Goal: Transaction & Acquisition: Purchase product/service

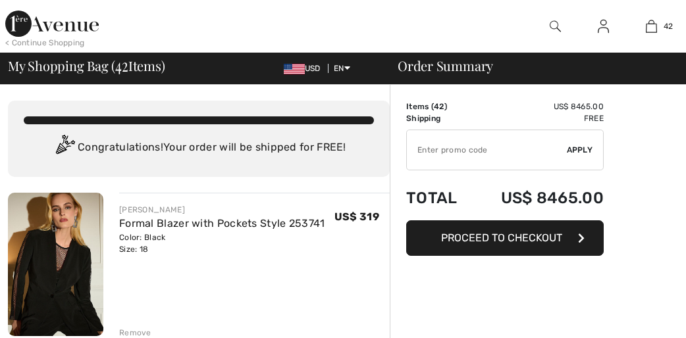
checkbox input "true"
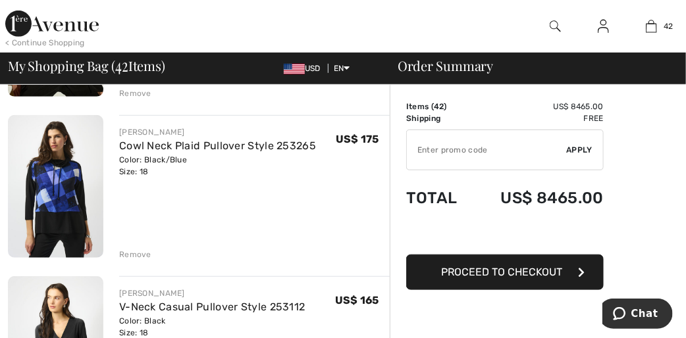
scroll to position [263, 0]
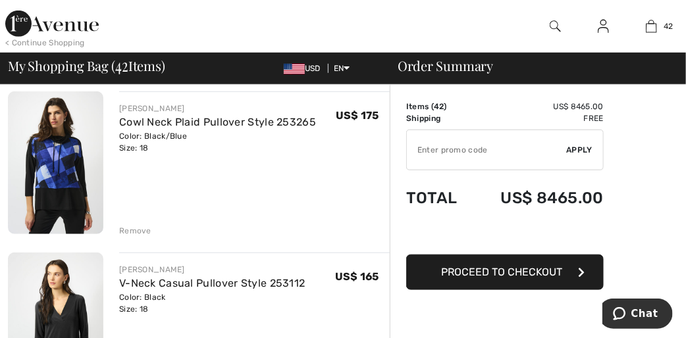
click at [135, 229] on div "Remove" at bounding box center [135, 231] width 32 height 12
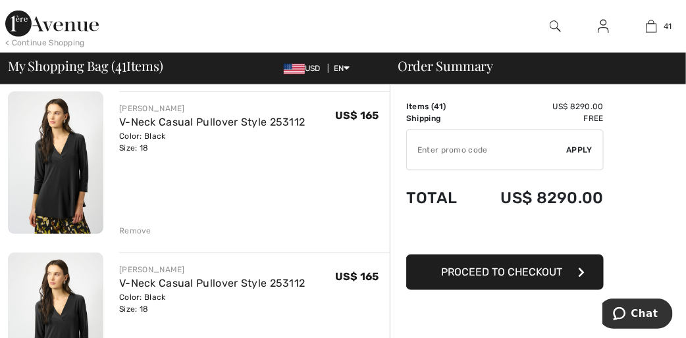
click at [131, 230] on div "Remove" at bounding box center [135, 231] width 32 height 12
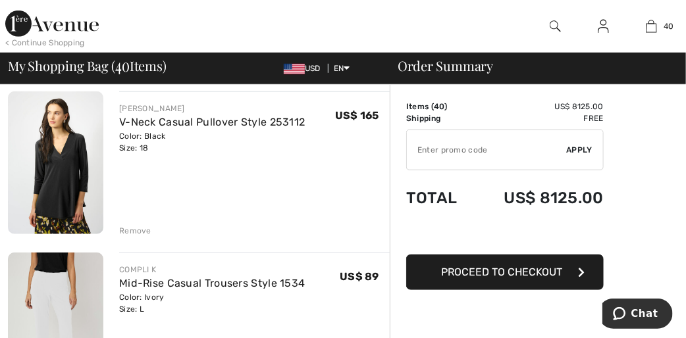
click at [124, 232] on div "Remove" at bounding box center [135, 231] width 32 height 12
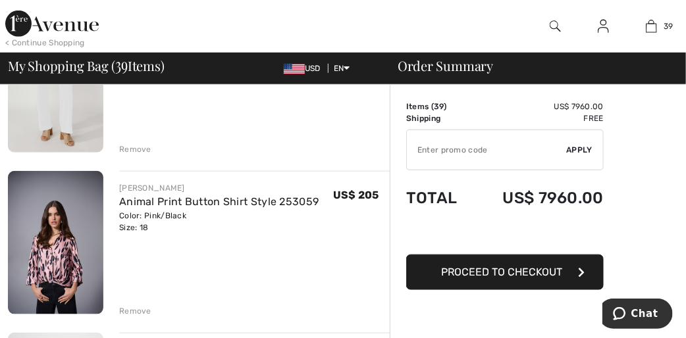
scroll to position [369, 0]
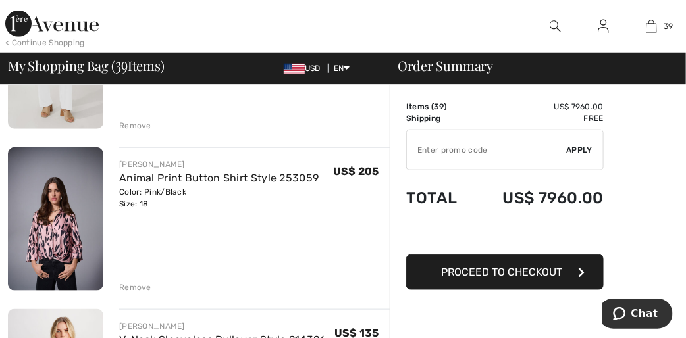
click at [135, 288] on div "Remove" at bounding box center [135, 288] width 32 height 12
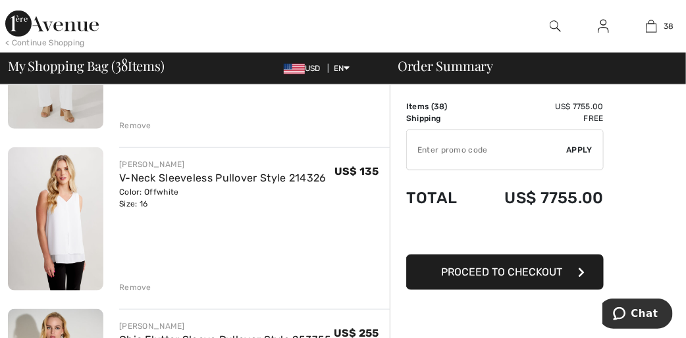
click at [129, 287] on div "Remove" at bounding box center [135, 288] width 32 height 12
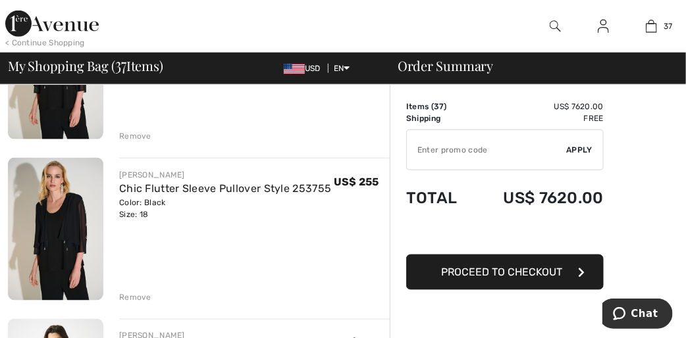
scroll to position [579, 0]
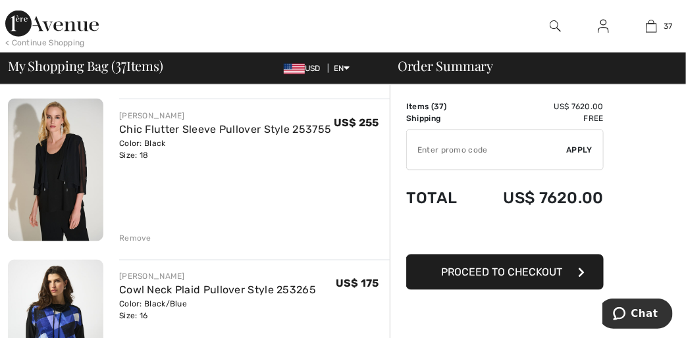
click at [149, 239] on div "Remove" at bounding box center [135, 238] width 32 height 12
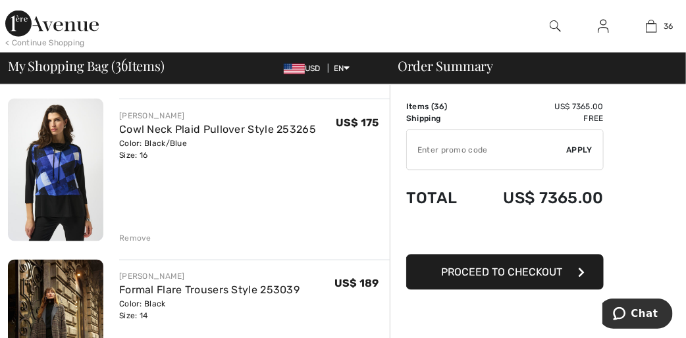
click at [144, 240] on div "Remove" at bounding box center [135, 238] width 32 height 12
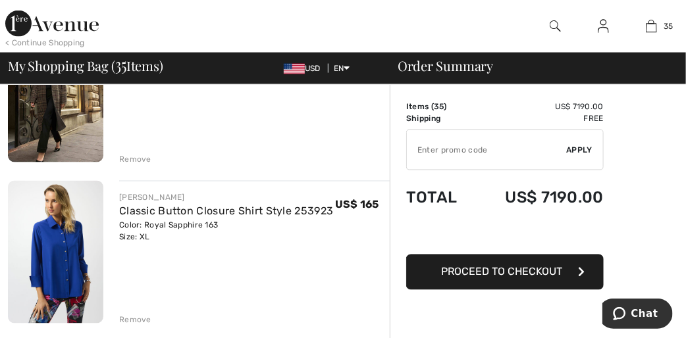
scroll to position [685, 0]
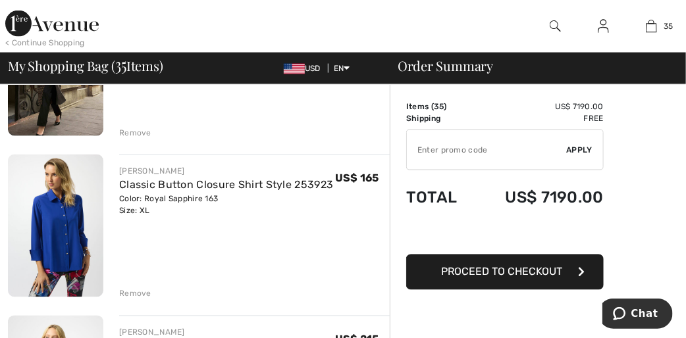
click at [130, 293] on div "Remove" at bounding box center [135, 294] width 32 height 12
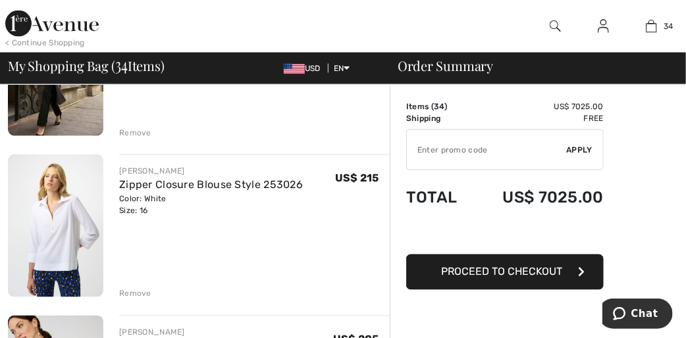
click at [126, 294] on div "Remove" at bounding box center [135, 294] width 32 height 12
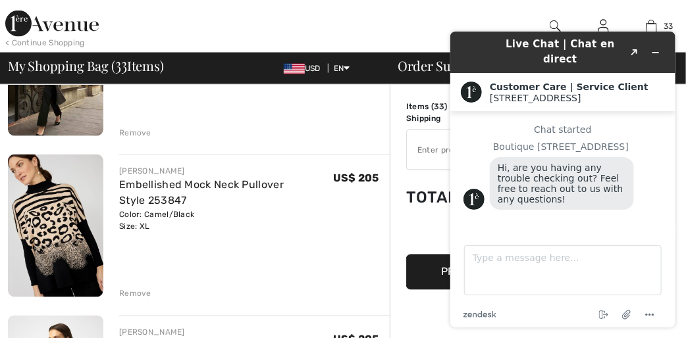
scroll to position [0, 0]
click at [129, 295] on div "Remove" at bounding box center [135, 294] width 32 height 12
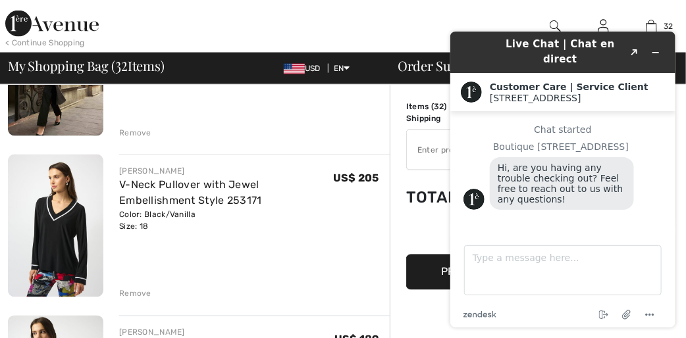
click at [126, 296] on div "Remove" at bounding box center [135, 294] width 32 height 12
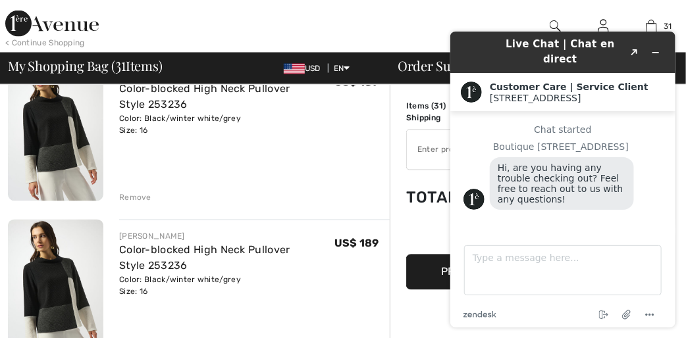
scroll to position [843, 0]
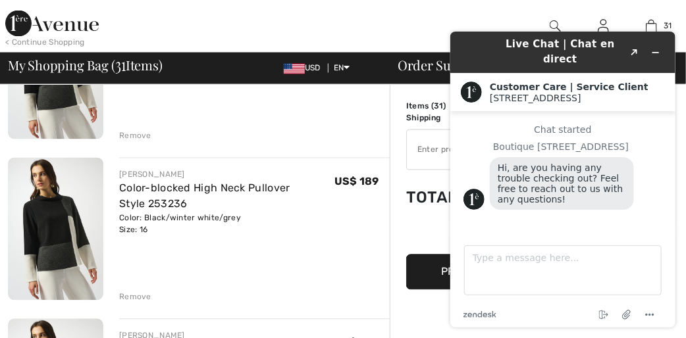
click at [145, 297] on div "Remove" at bounding box center [135, 298] width 32 height 12
click at [134, 300] on div "Remove" at bounding box center [135, 298] width 32 height 12
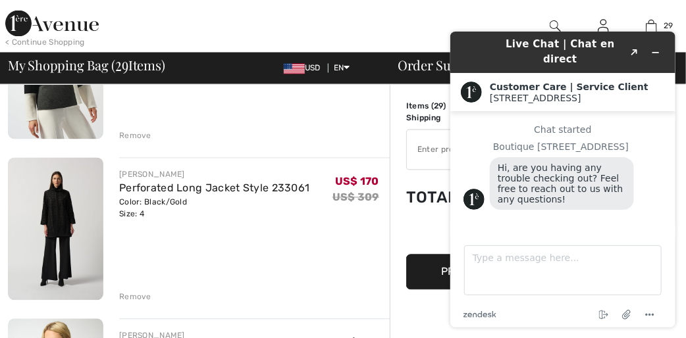
click at [61, 219] on img at bounding box center [55, 229] width 95 height 143
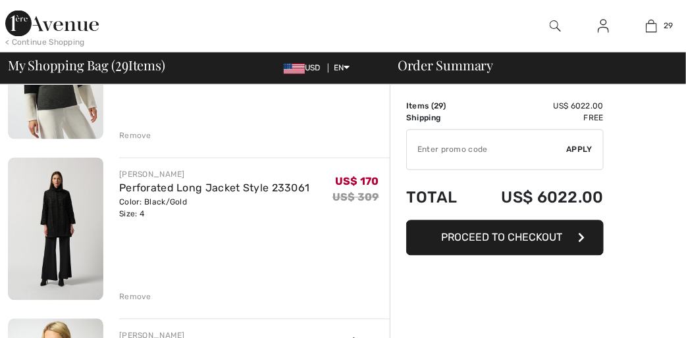
scroll to position [843, 0]
click at [131, 298] on div "Remove" at bounding box center [135, 298] width 32 height 12
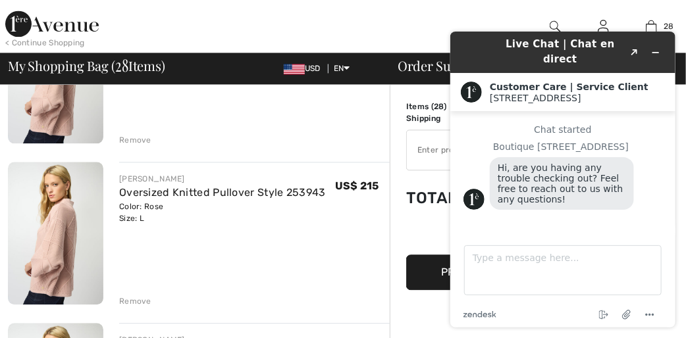
scroll to position [1001, 0]
click at [125, 140] on div "Remove" at bounding box center [135, 140] width 32 height 12
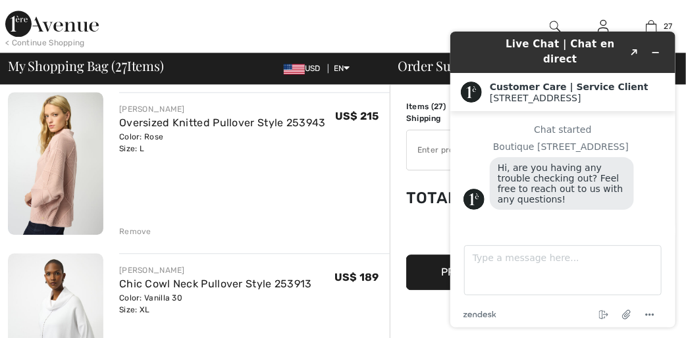
scroll to position [1090, 0]
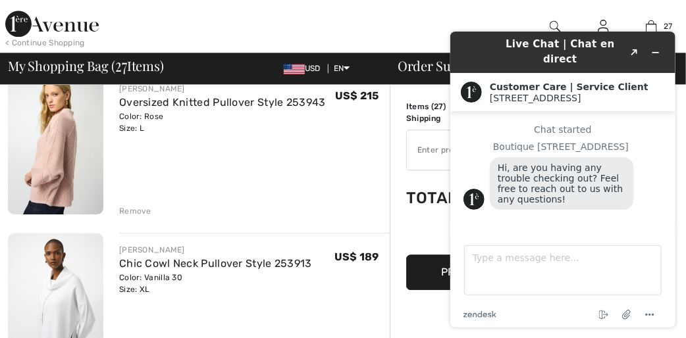
click at [135, 211] on div "Remove" at bounding box center [135, 211] width 32 height 12
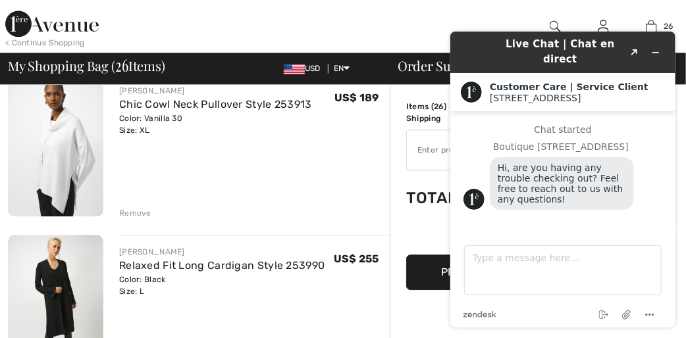
scroll to position [1037, 0]
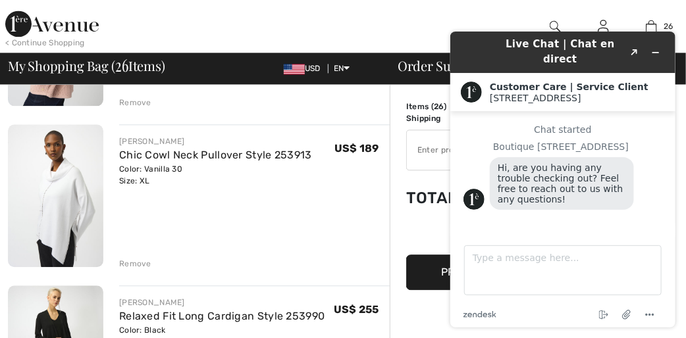
click at [133, 266] on div "Remove" at bounding box center [135, 264] width 32 height 12
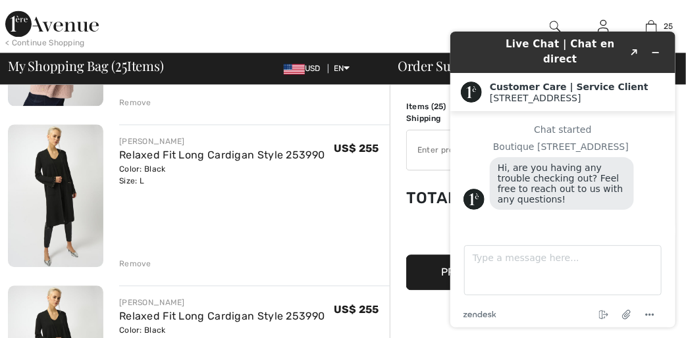
click at [135, 268] on div "Remove" at bounding box center [135, 264] width 32 height 12
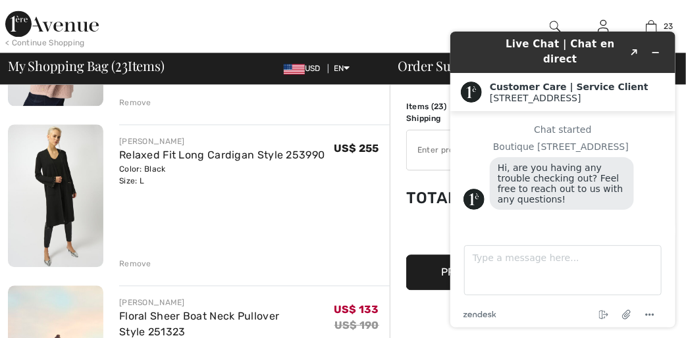
click at [135, 268] on div "Remove" at bounding box center [135, 264] width 32 height 12
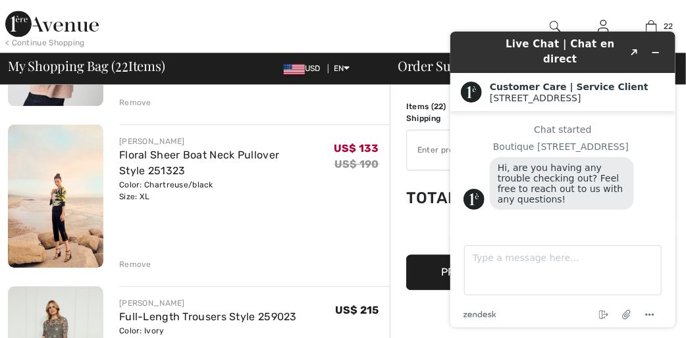
click at [135, 268] on div "Remove" at bounding box center [135, 265] width 32 height 12
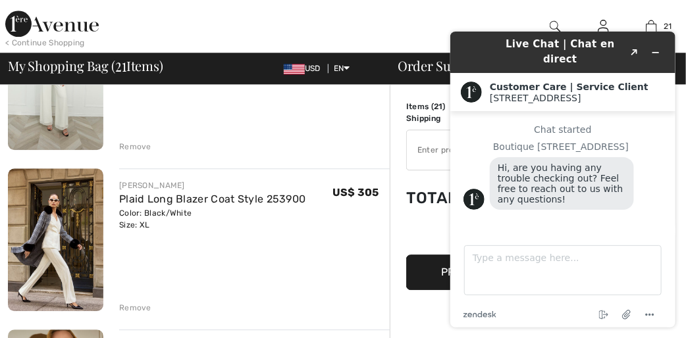
scroll to position [1195, 0]
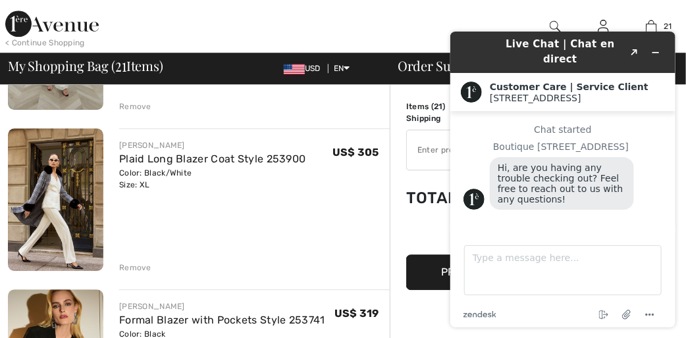
click at [41, 184] on img at bounding box center [55, 199] width 95 height 143
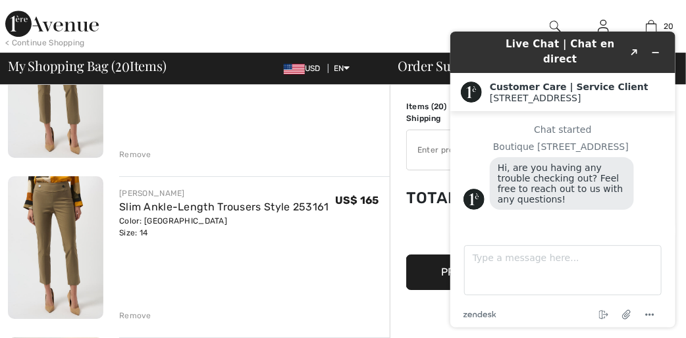
scroll to position [1511, 0]
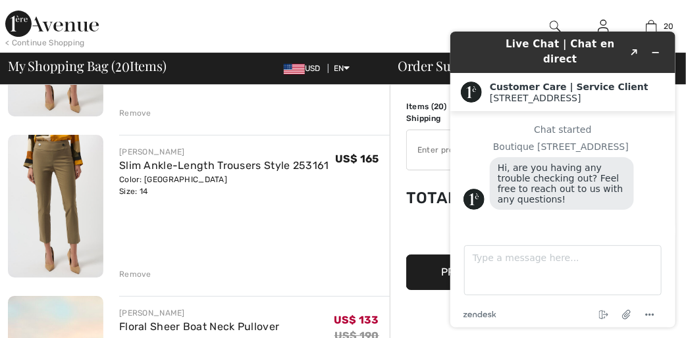
click at [129, 274] on div "Remove" at bounding box center [135, 275] width 32 height 12
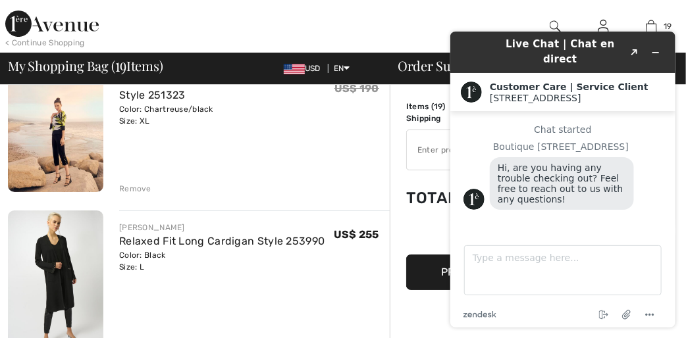
scroll to position [1617, 0]
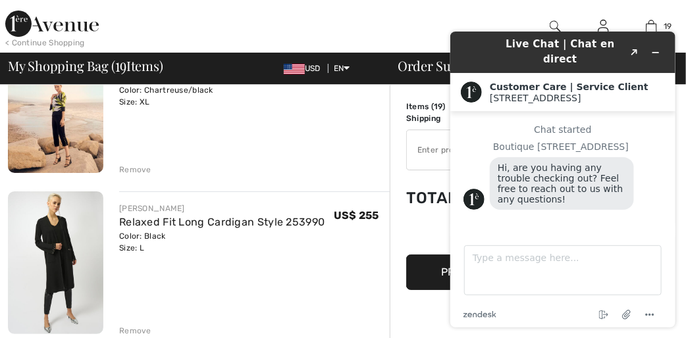
click at [124, 168] on div "Remove" at bounding box center [135, 170] width 32 height 12
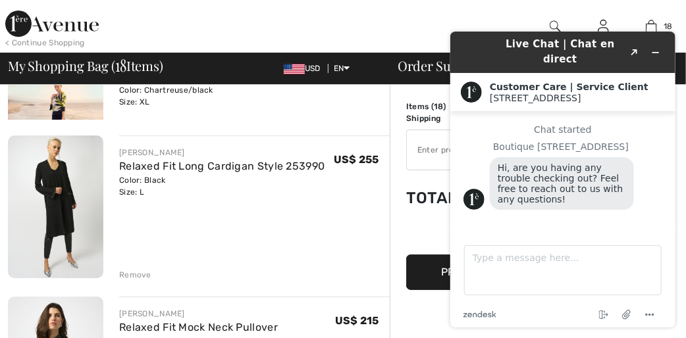
scroll to position [1598, 0]
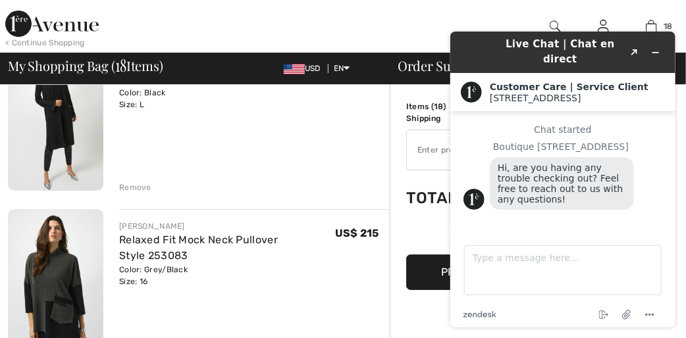
click at [129, 189] on div "Remove" at bounding box center [135, 188] width 32 height 12
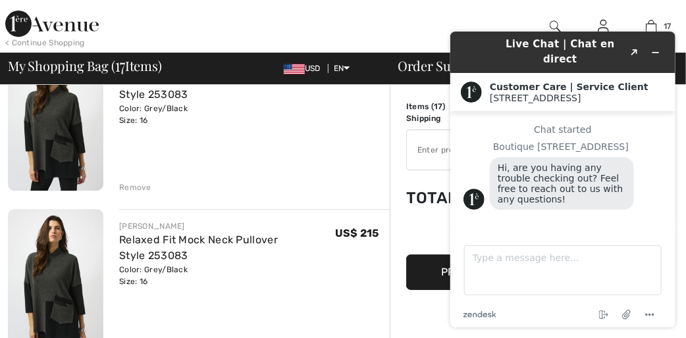
scroll to position [1581, 0]
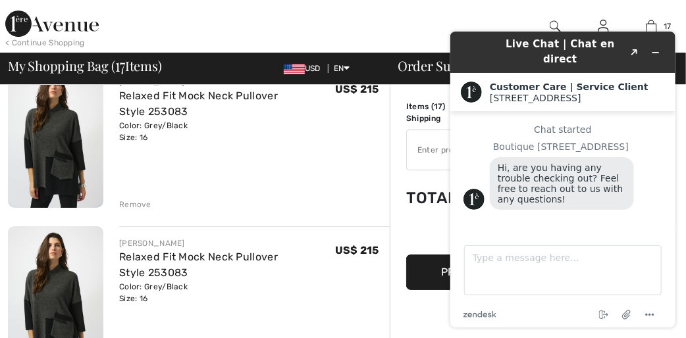
click at [138, 203] on div "Remove" at bounding box center [135, 205] width 32 height 12
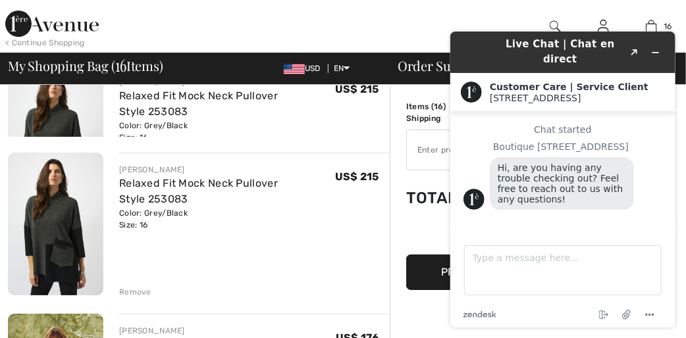
scroll to position [1563, 0]
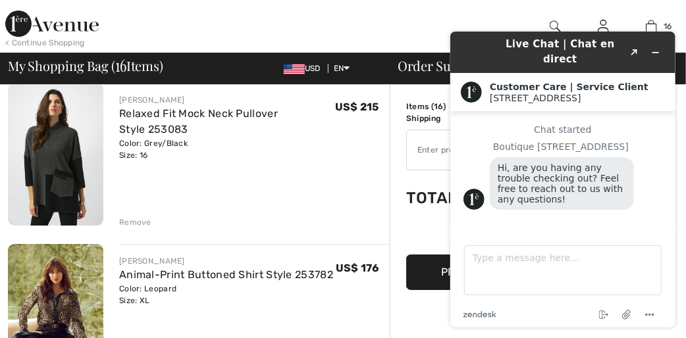
click at [130, 218] on div "Remove" at bounding box center [135, 223] width 32 height 12
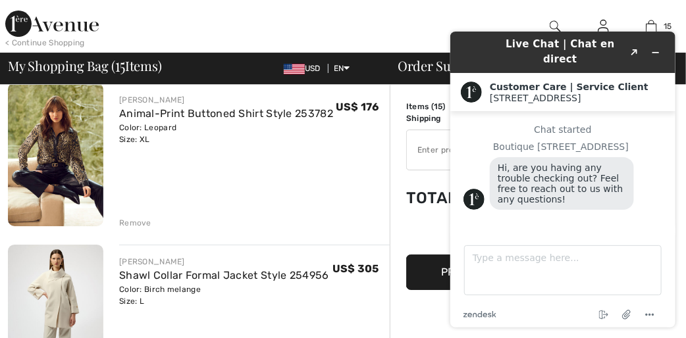
click at [130, 218] on div "Remove" at bounding box center [135, 223] width 32 height 12
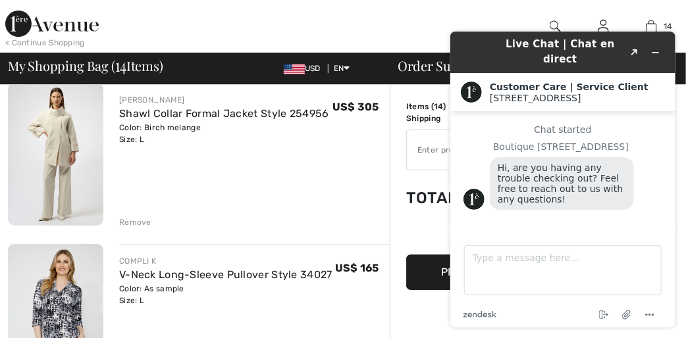
click at [131, 220] on div "Remove" at bounding box center [135, 223] width 32 height 12
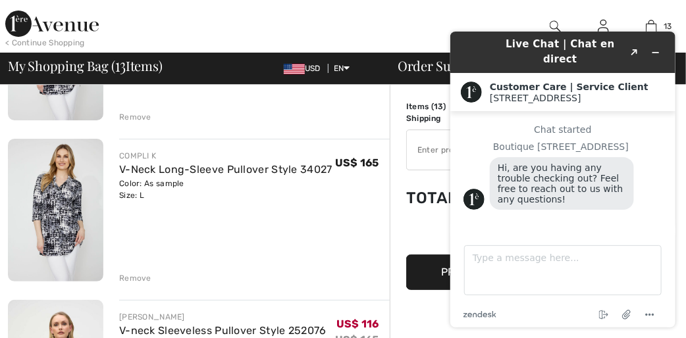
scroll to position [1669, 0]
click at [128, 280] on div "Remove" at bounding box center [135, 279] width 32 height 12
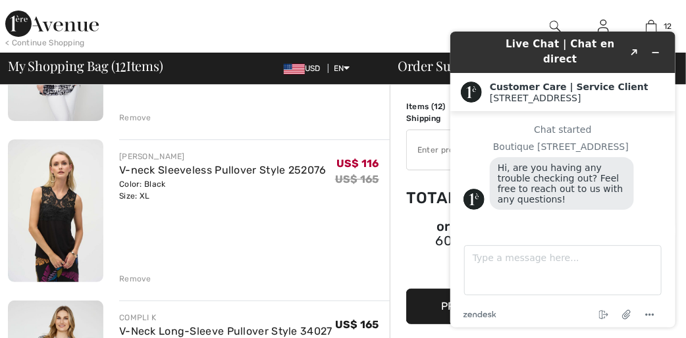
click at [57, 207] on img at bounding box center [55, 211] width 95 height 143
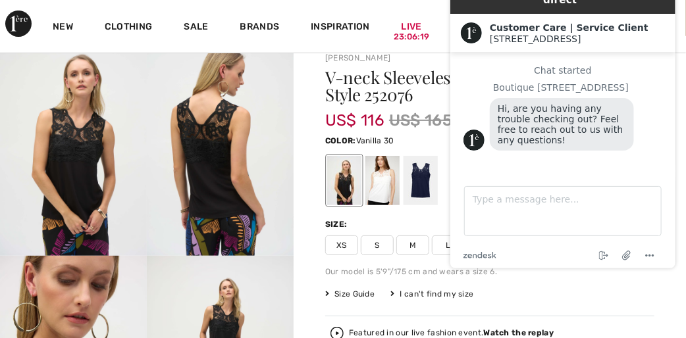
click at [387, 182] on div at bounding box center [382, 180] width 34 height 49
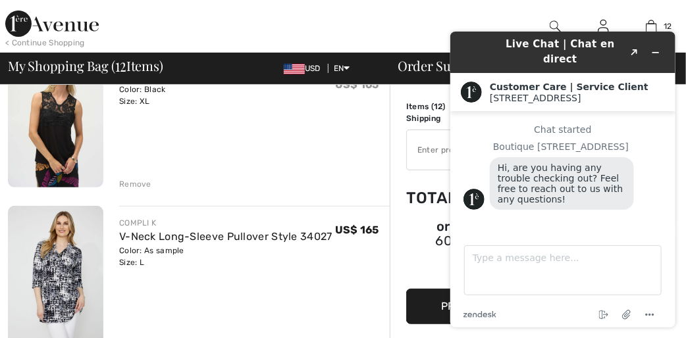
scroll to position [1721, 0]
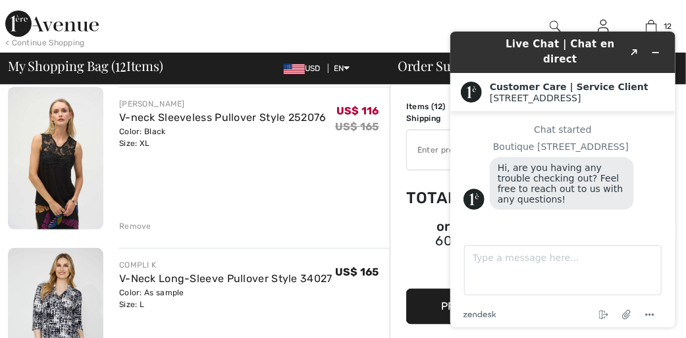
click at [673, 48] on header "Live Chat | Chat en direct Created with Sketch." at bounding box center [562, 51] width 225 height 41
click at [652, 81] on h2 "Customer Care | Service Client" at bounding box center [576, 86] width 175 height 11
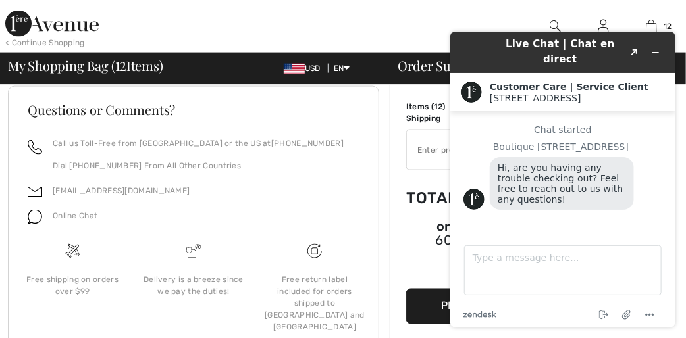
scroll to position [2370, 0]
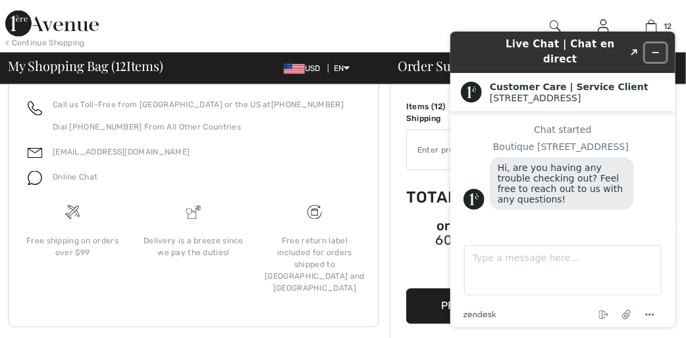
click at [656, 47] on icon "Minimize widget" at bounding box center [654, 51] width 9 height 9
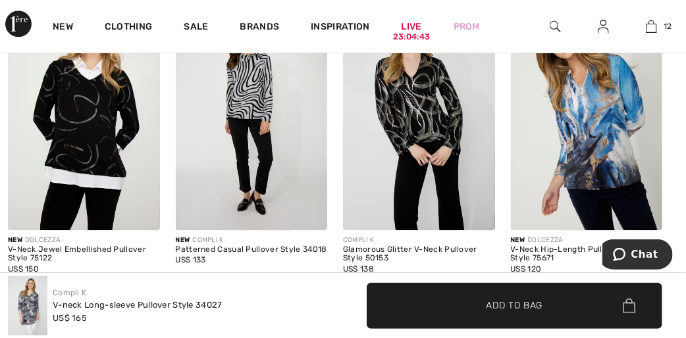
scroll to position [1159, 0]
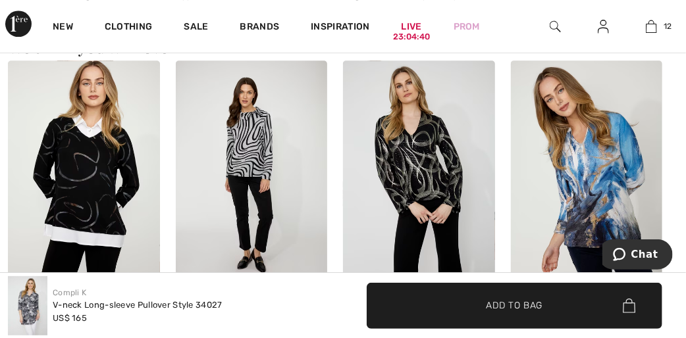
click at [556, 169] on img at bounding box center [587, 175] width 152 height 228
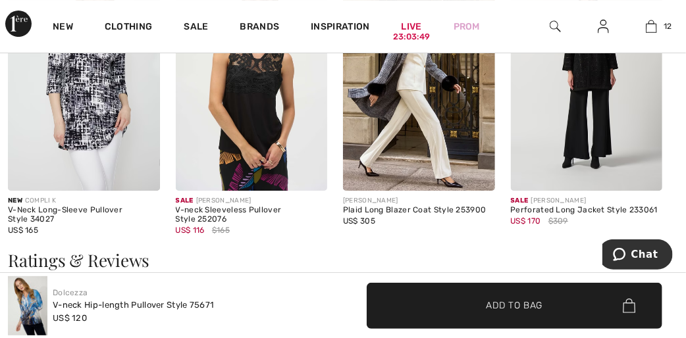
scroll to position [1534, 0]
